Goal: Task Accomplishment & Management: Use online tool/utility

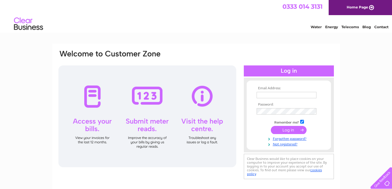
type input "[EMAIL_ADDRESS][DOMAIN_NAME]"
click at [289, 132] on input "submit" at bounding box center [289, 130] width 36 height 8
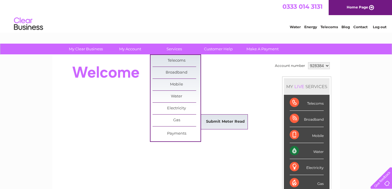
click at [212, 119] on link "Submit Meter Read" at bounding box center [225, 122] width 48 height 12
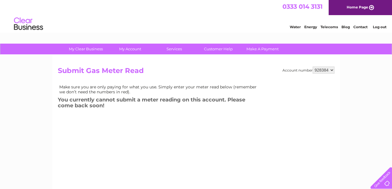
click at [332, 69] on select "928384 971165" at bounding box center [324, 70] width 22 height 7
select select "971165"
click at [313, 67] on select "928384 971165" at bounding box center [324, 70] width 22 height 7
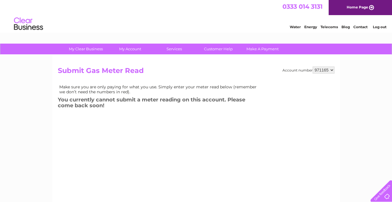
click at [374, 126] on div "My Clear Business Login Details My Details My Preferences Link Account My Accou…" at bounding box center [196, 181] width 392 height 274
